Goal: Navigation & Orientation: Find specific page/section

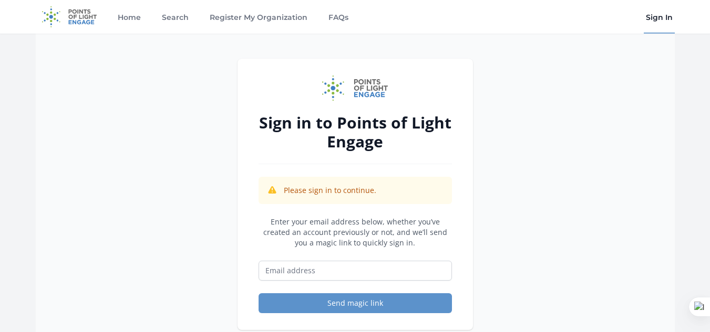
click at [709, 141] on html "Home Search Register My Organization FAQs Sign In" at bounding box center [355, 303] width 710 height 606
click at [128, 20] on link "Home" at bounding box center [129, 17] width 27 height 34
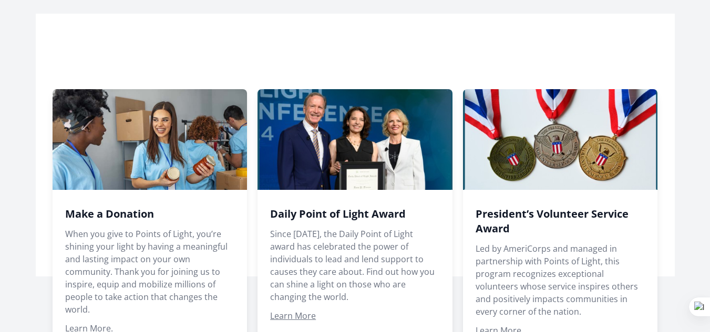
scroll to position [679, 0]
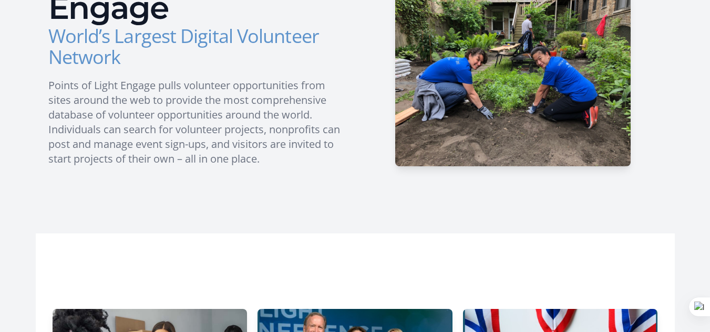
scroll to position [418, 0]
